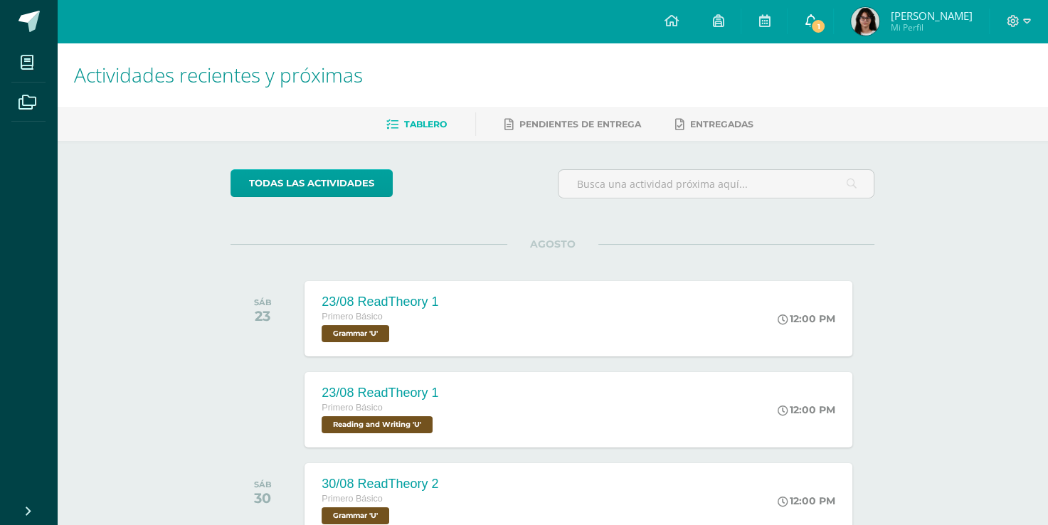
click at [833, 33] on link "1" at bounding box center [810, 21] width 46 height 43
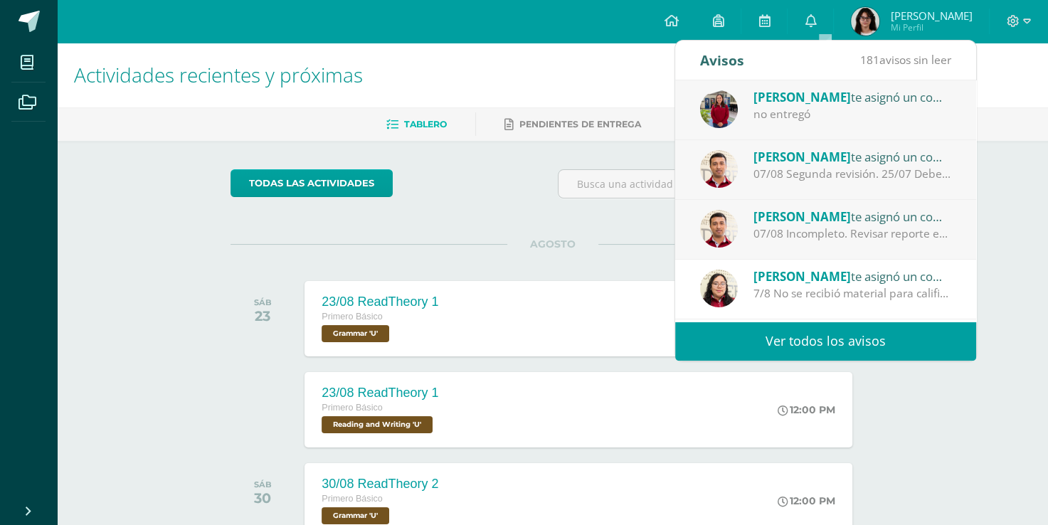
click at [819, 114] on div "no entregó" at bounding box center [852, 114] width 198 height 16
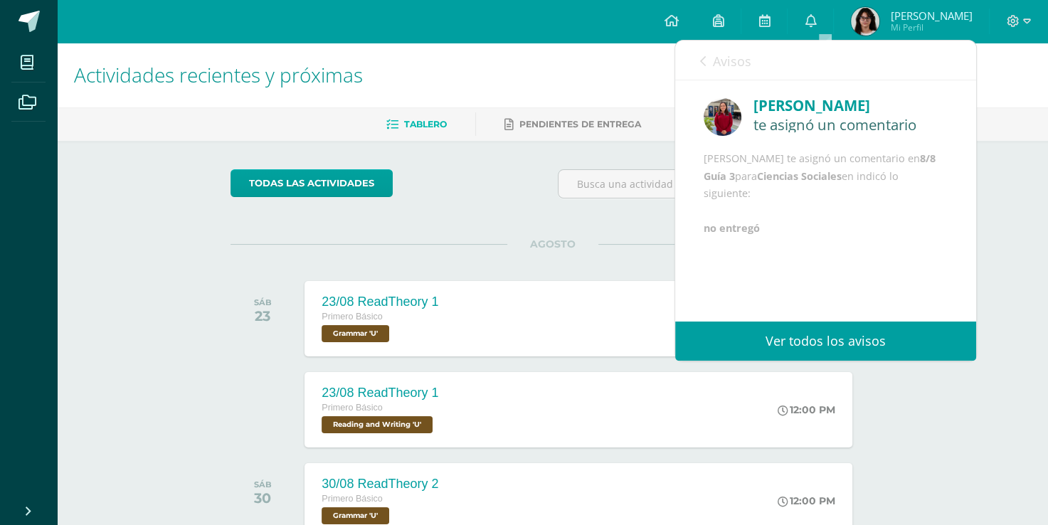
click at [745, 61] on span "Avisos" at bounding box center [732, 61] width 38 height 17
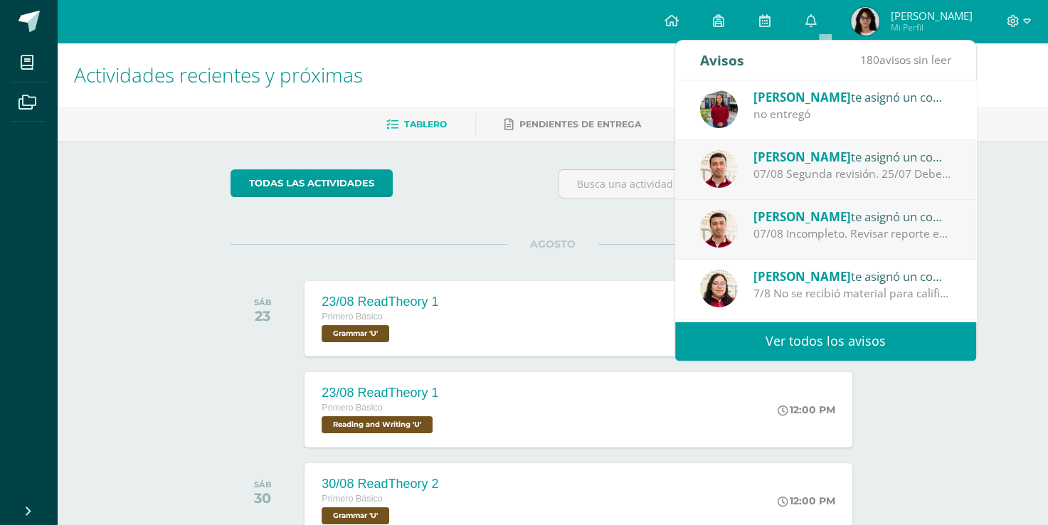
scroll to position [236, 0]
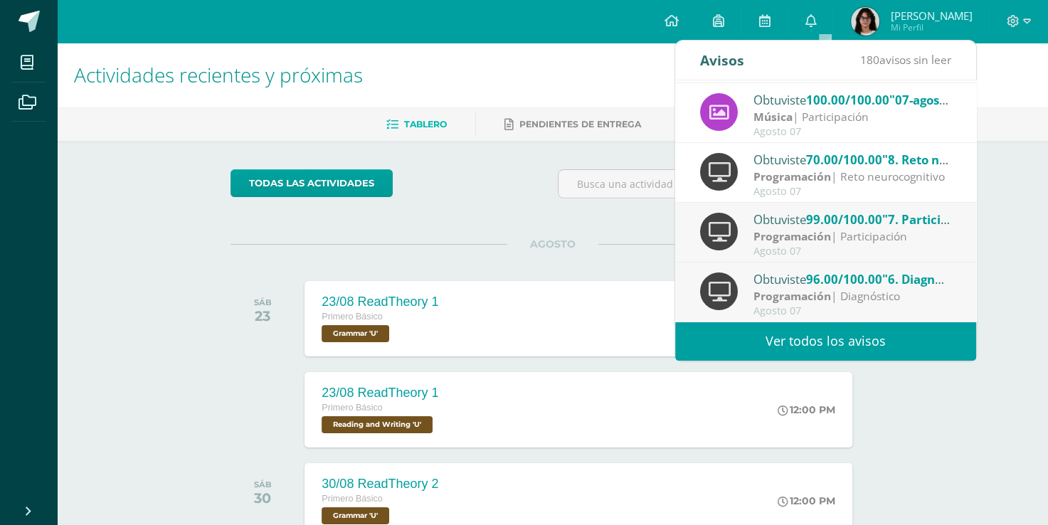
click at [771, 340] on link "Ver todos los avisos" at bounding box center [825, 340] width 301 height 39
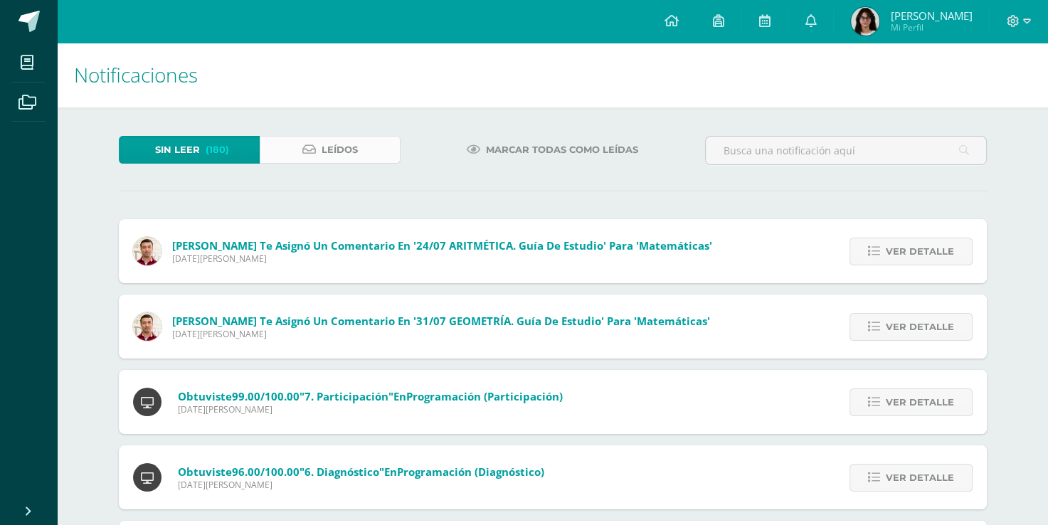
click at [329, 149] on span "Leídos" at bounding box center [339, 150] width 36 height 26
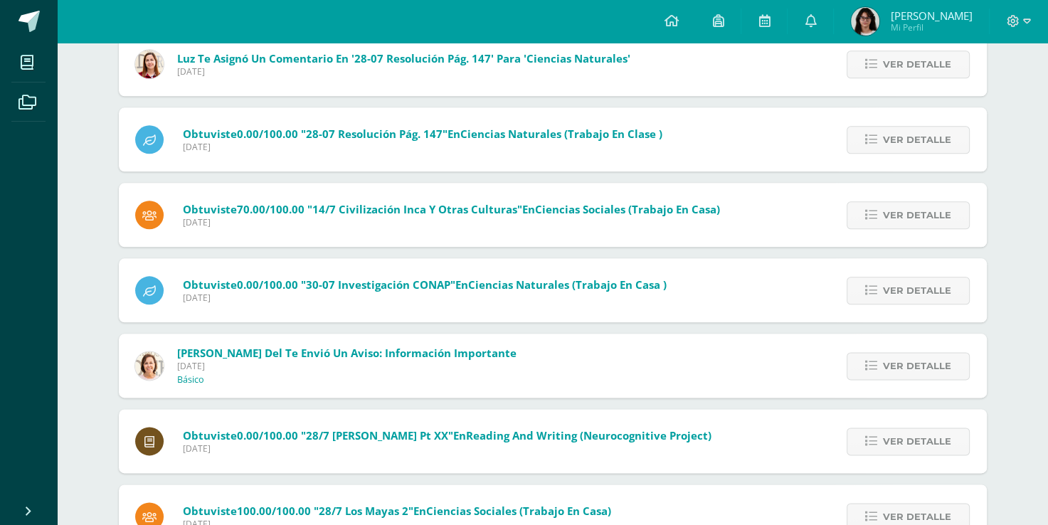
scroll to position [1620, 0]
click at [865, 371] on link "Ver detalle" at bounding box center [907, 365] width 123 height 28
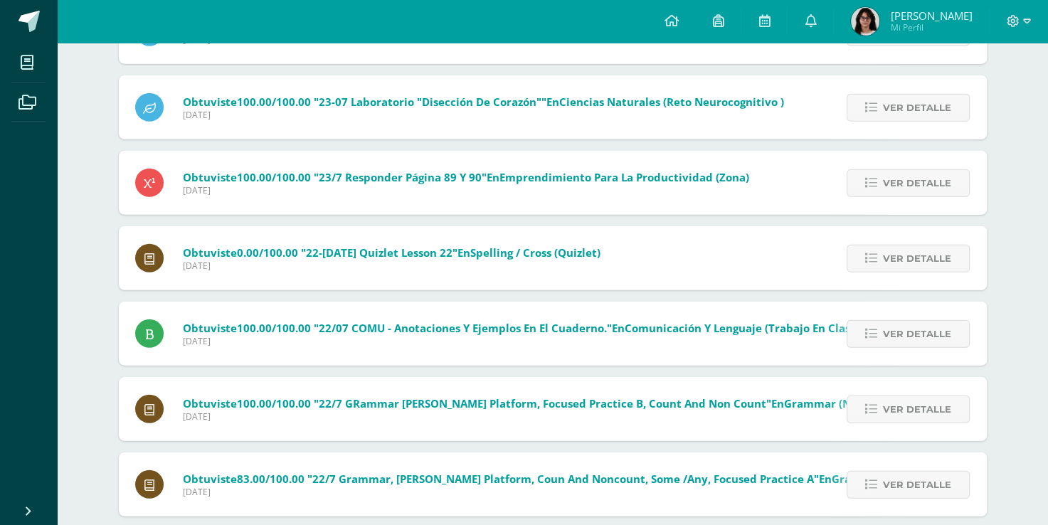
scroll to position [3849, 0]
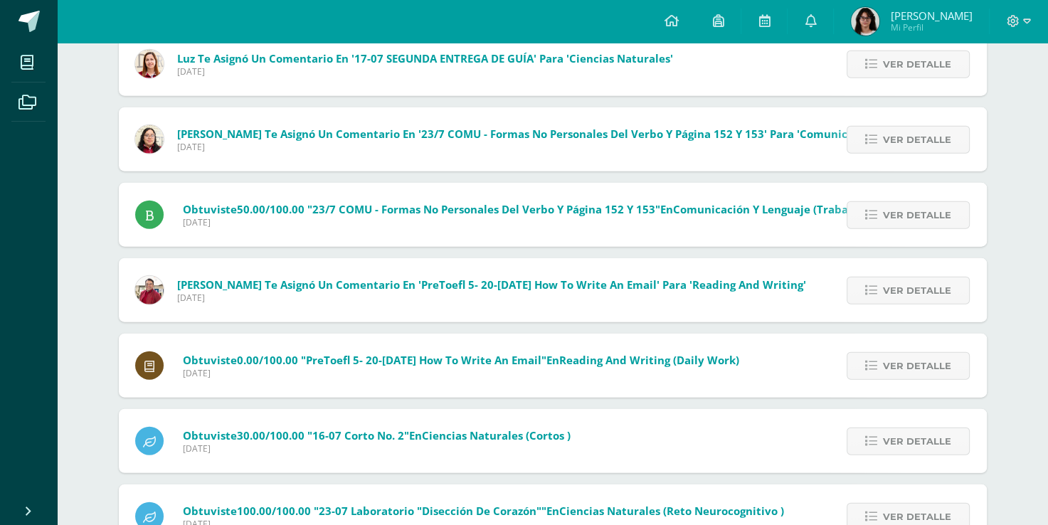
click at [694, 464] on div "Obtuviste 30.00/100.00 "16-07 corto No. 2" en Ciencias Naturales (Cortos ) Miér…" at bounding box center [553, 441] width 868 height 64
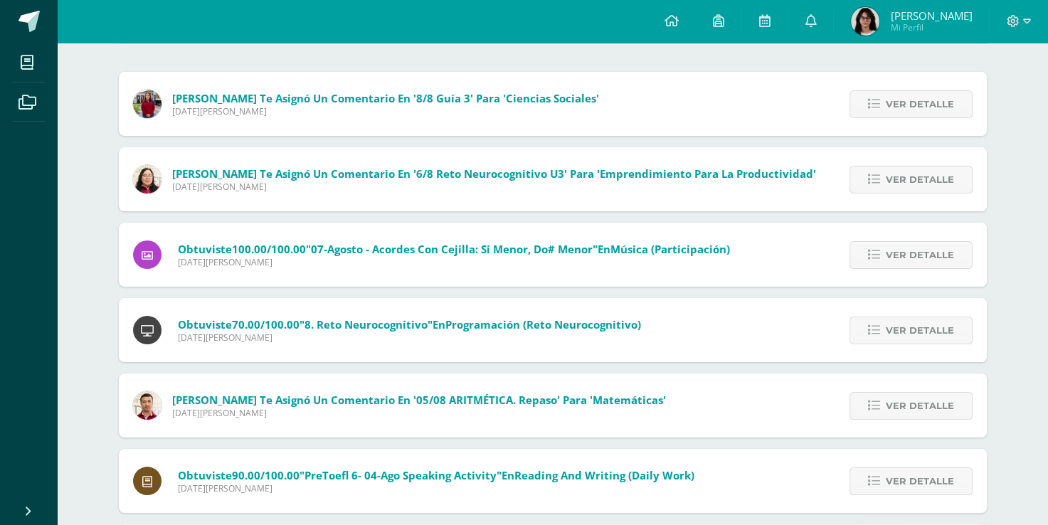
scroll to position [0, 0]
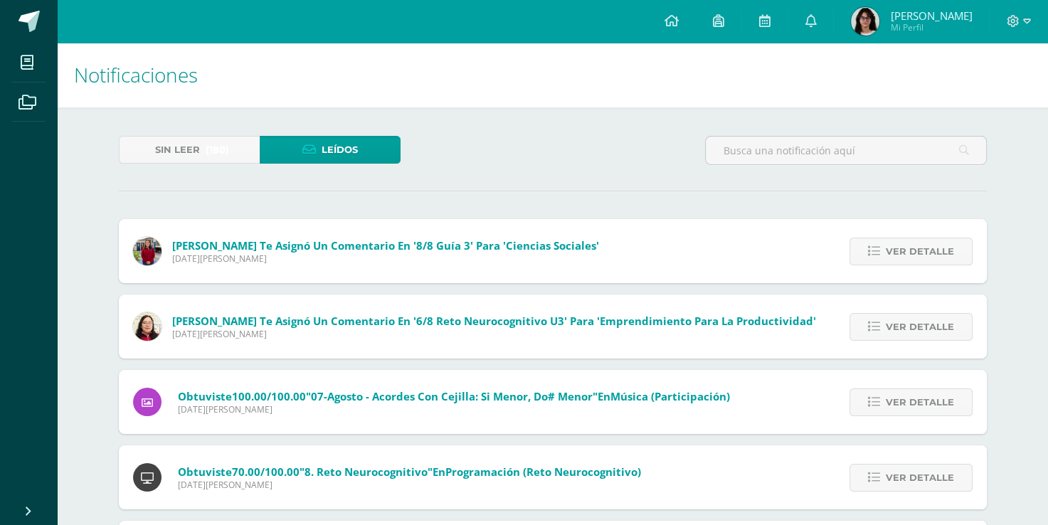
click at [784, 171] on div at bounding box center [845, 156] width 293 height 41
click at [733, 144] on input "text" at bounding box center [846, 151] width 280 height 28
click at [731, 147] on input "colendario" at bounding box center [846, 151] width 280 height 28
click at [799, 151] on input "calendario" at bounding box center [846, 151] width 280 height 28
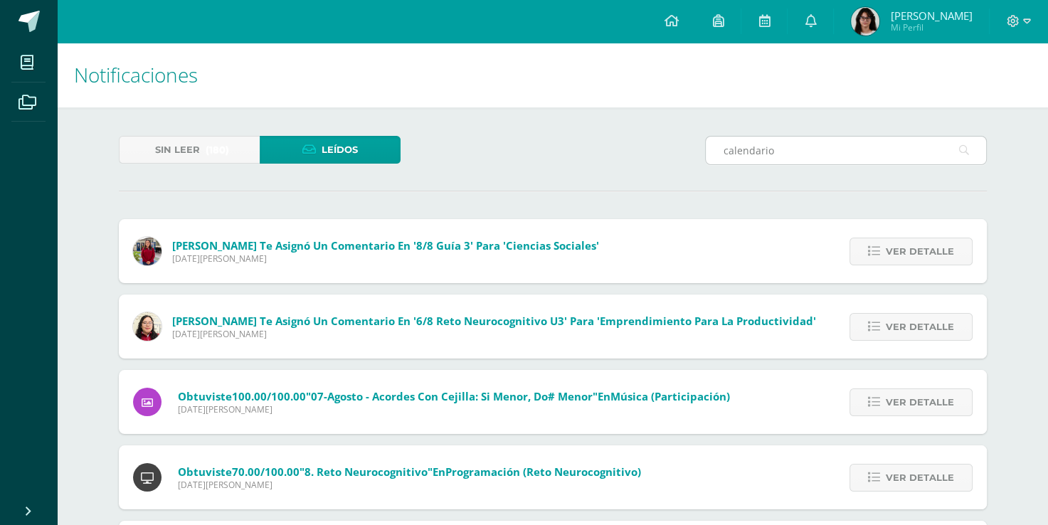
click at [962, 152] on icon at bounding box center [964, 150] width 10 height 29
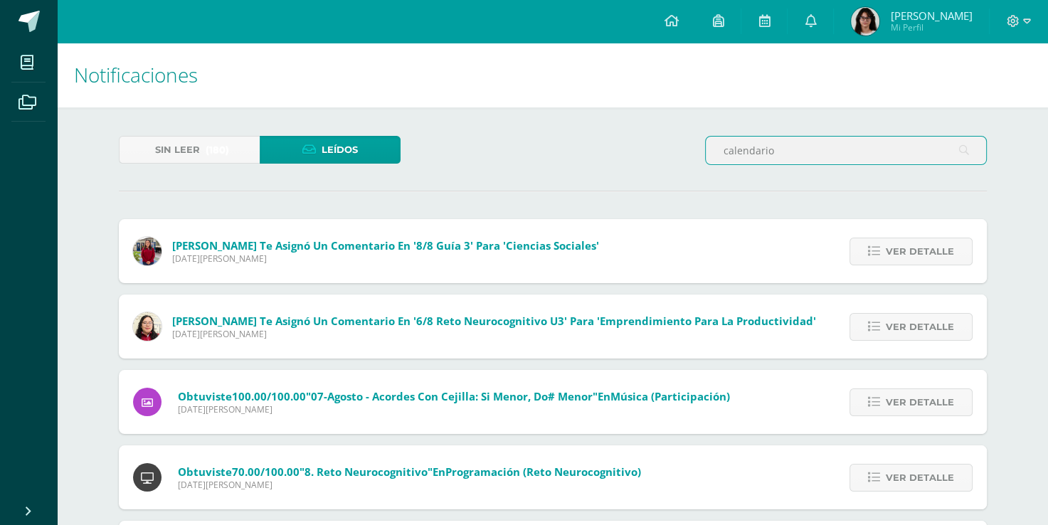
click at [927, 156] on input "calendario" at bounding box center [846, 151] width 280 height 28
type input "c"
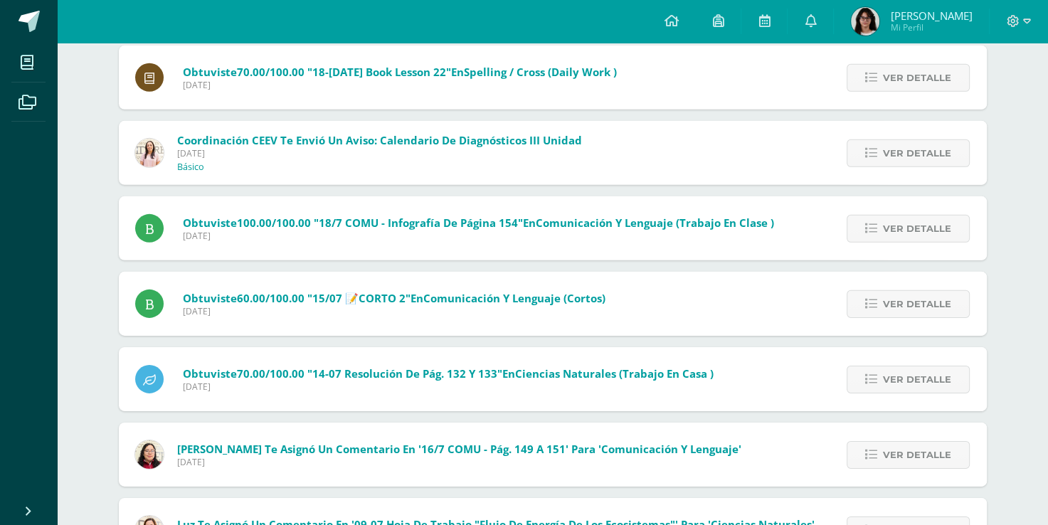
scroll to position [4282, 0]
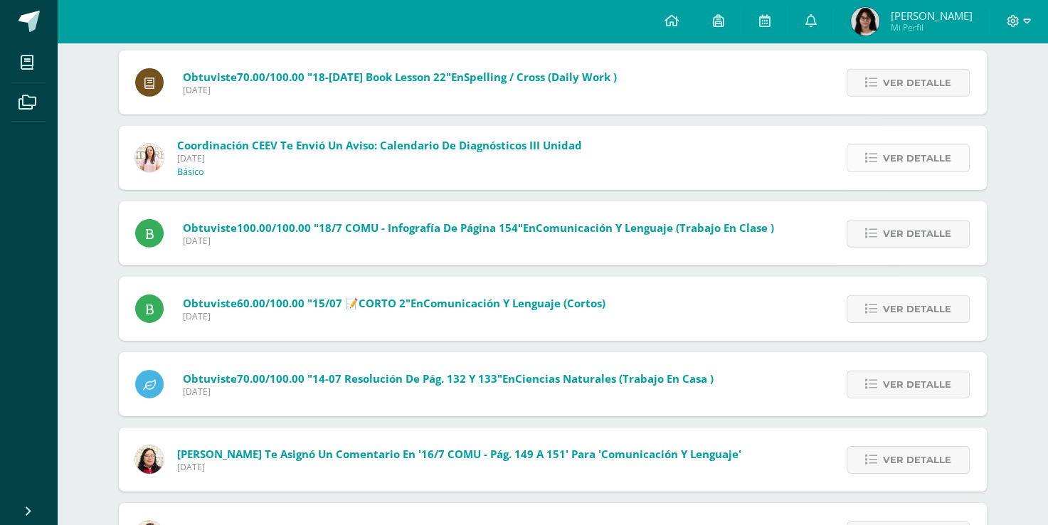
click at [896, 158] on span "Ver detalle" at bounding box center [917, 158] width 68 height 26
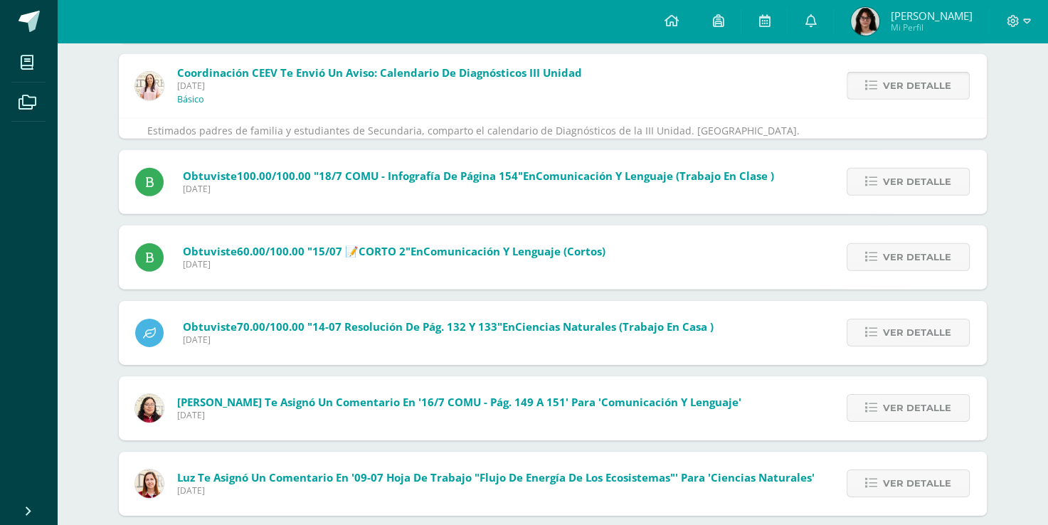
scroll to position [3937, 0]
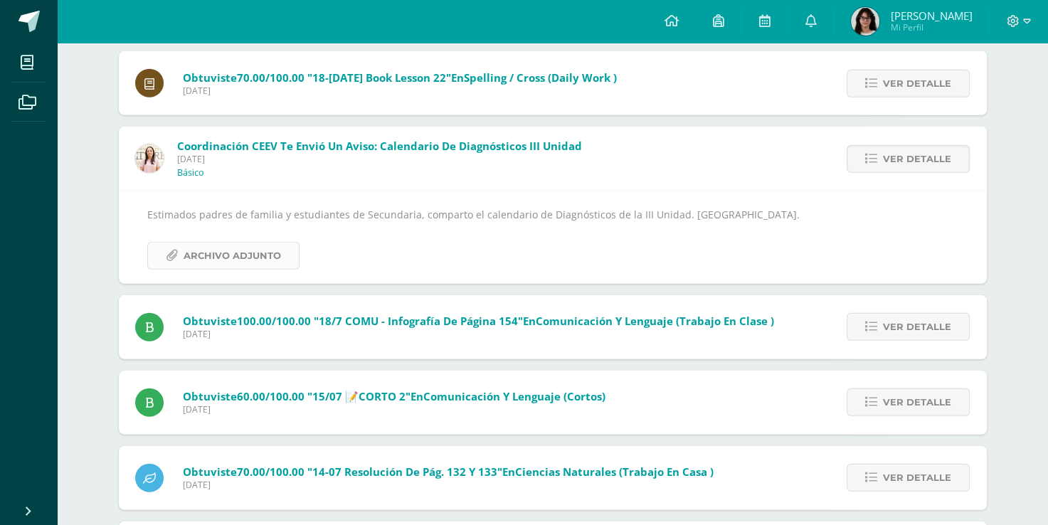
click at [217, 261] on span "Archivo Adjunto" at bounding box center [232, 256] width 97 height 26
